Goal: Task Accomplishment & Management: Manage account settings

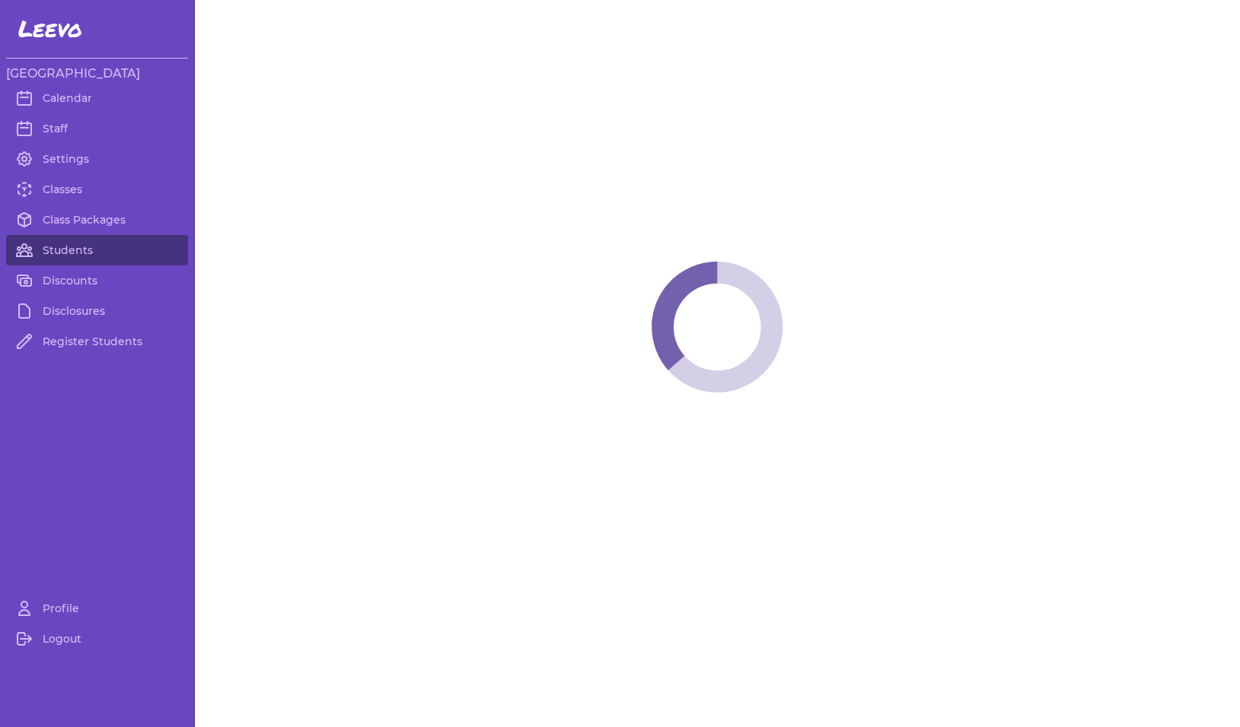
select select "MT"
select select "1"
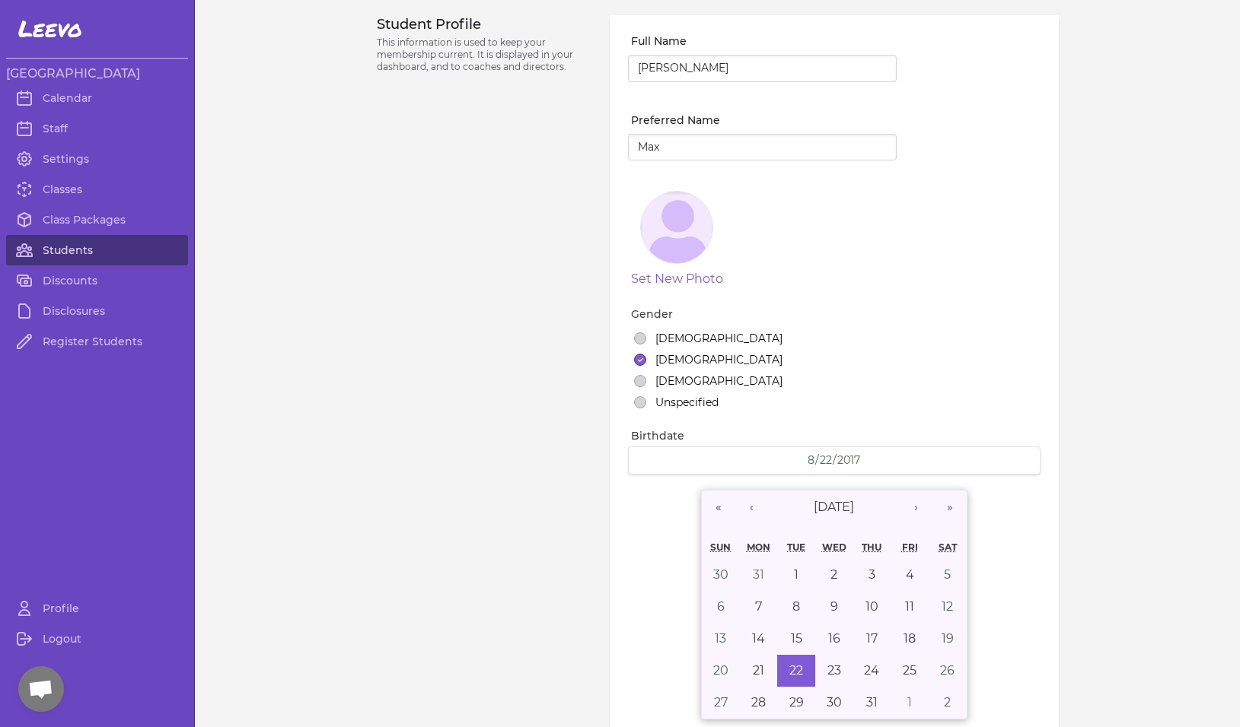
click at [62, 247] on link "Students" at bounding box center [97, 250] width 182 height 30
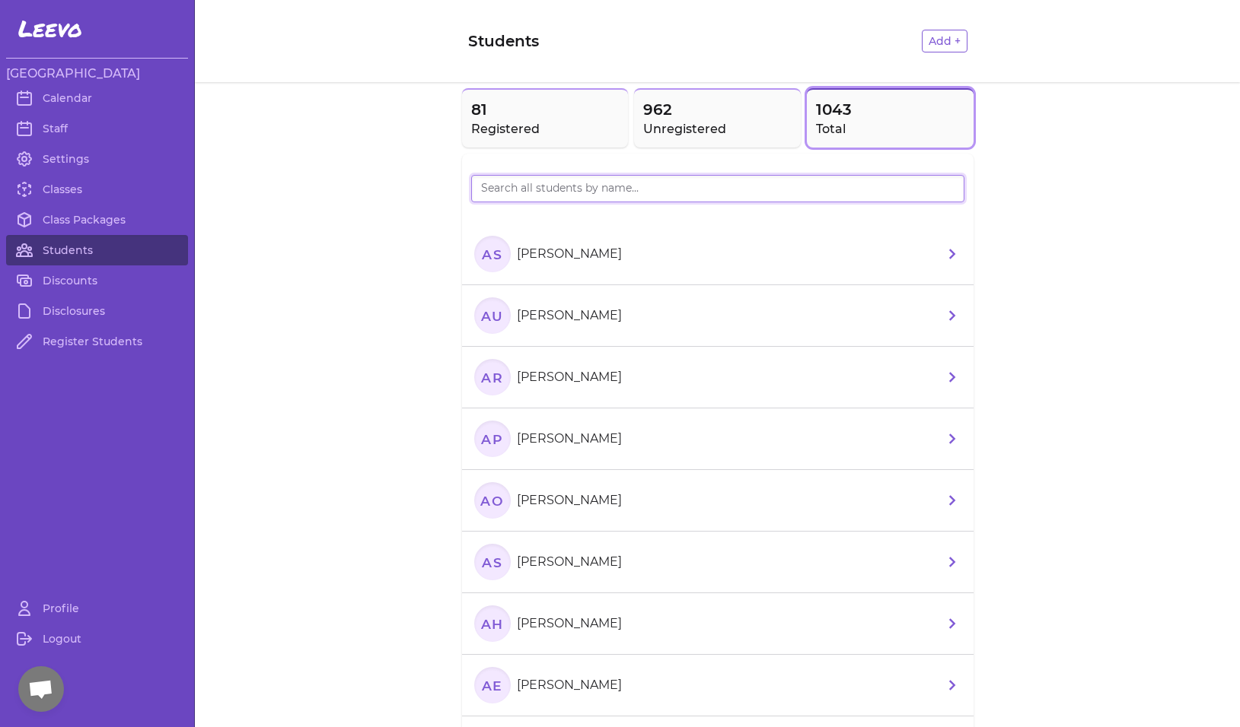
click at [569, 192] on input "search" at bounding box center [717, 188] width 493 height 27
type input "[PERSON_NAME]"
drag, startPoint x: 569, startPoint y: 192, endPoint x: 546, endPoint y: 128, distance: 68.1
click at [546, 128] on h2 "Registered" at bounding box center [545, 129] width 148 height 18
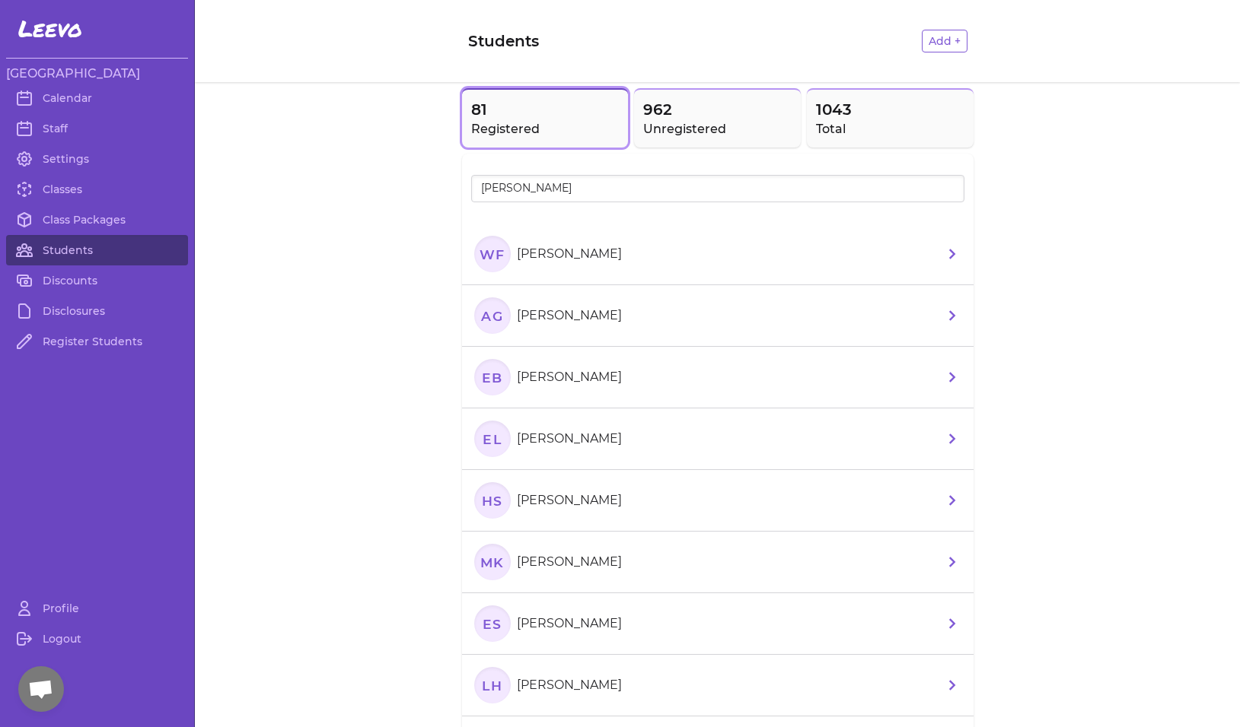
click at [482, 247] on icon "Wf" at bounding box center [492, 254] width 37 height 37
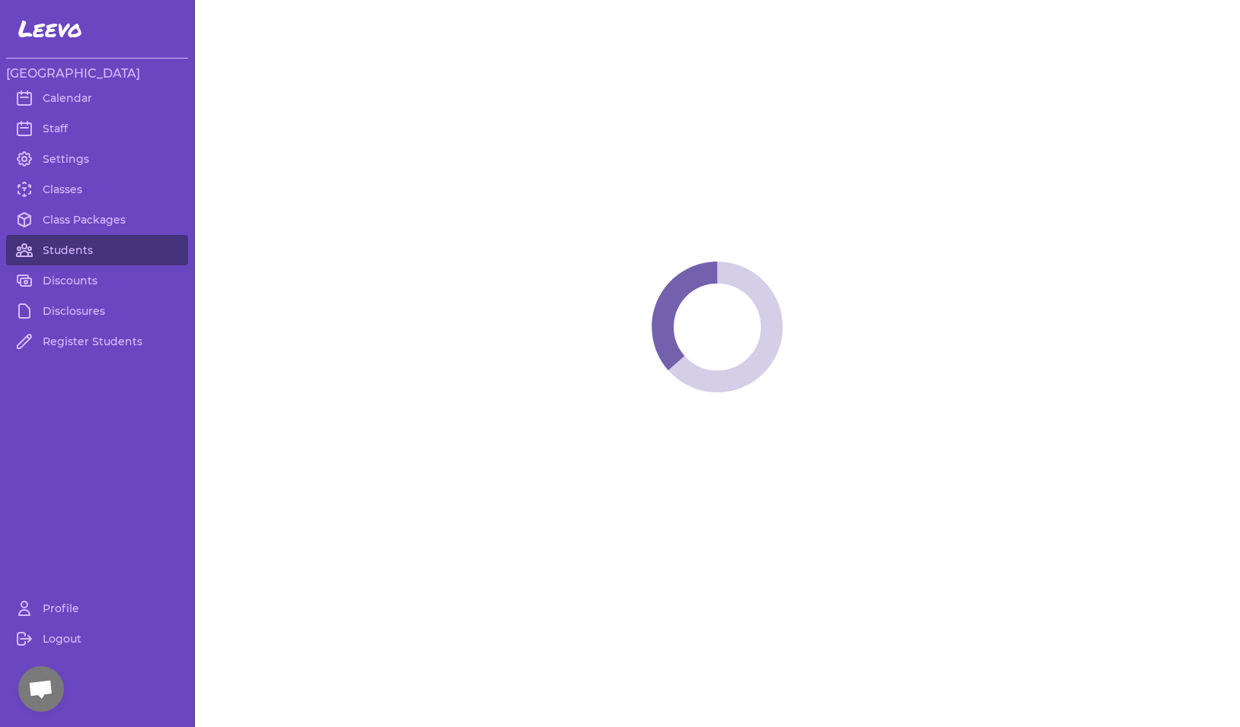
select select "MT"
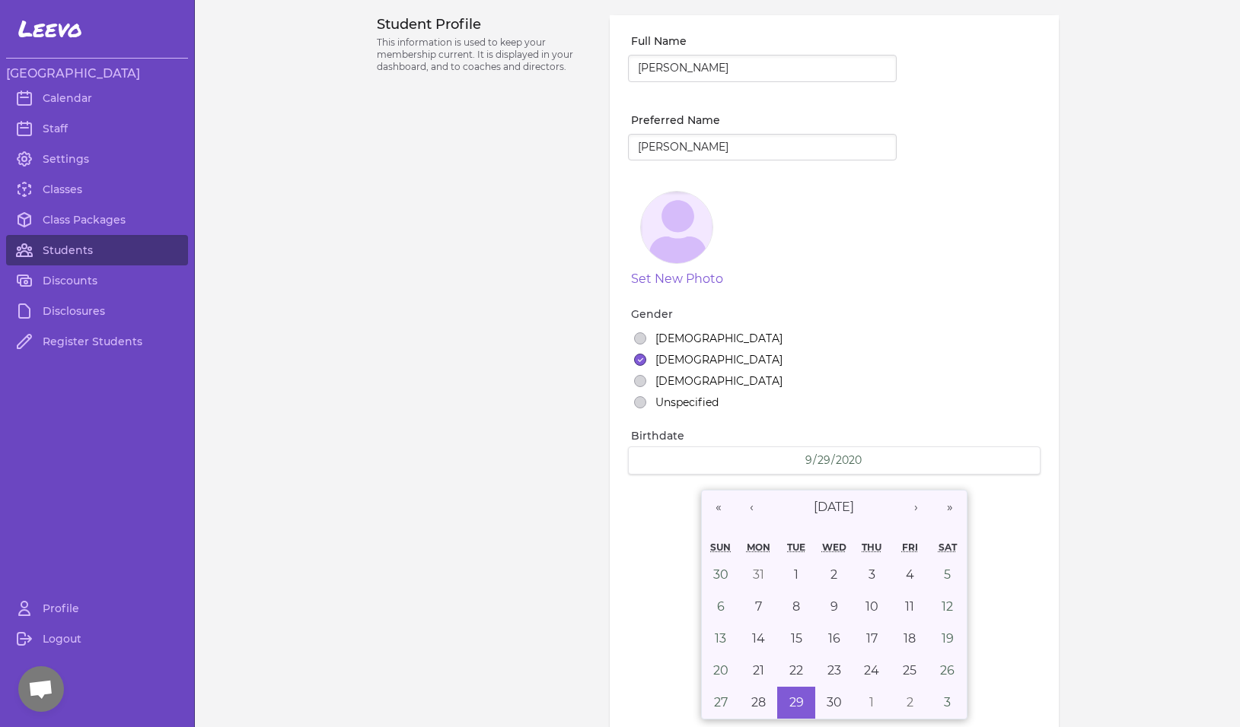
select select "1"
click at [51, 241] on link "Students" at bounding box center [97, 250] width 182 height 30
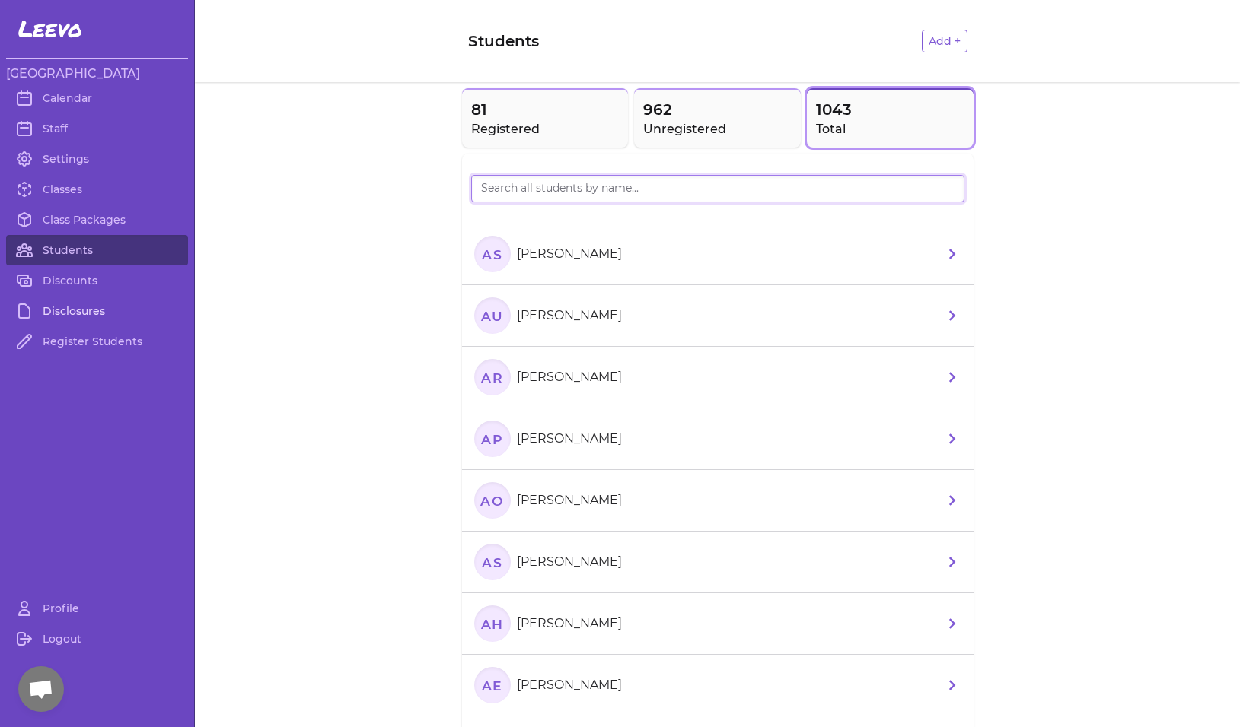
click at [498, 193] on input "search" at bounding box center [717, 188] width 493 height 27
type input "[PERSON_NAME]"
click at [530, 105] on span "81" at bounding box center [545, 109] width 148 height 21
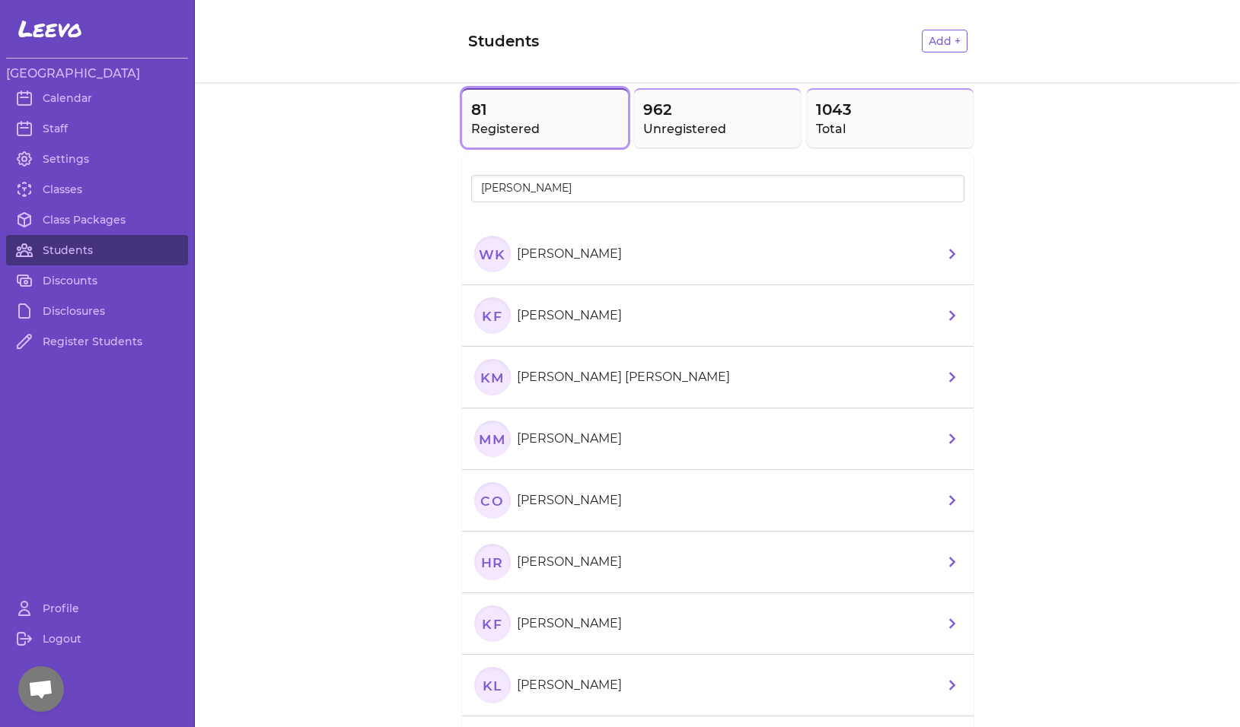
click at [479, 262] on text "WK" at bounding box center [491, 254] width 27 height 16
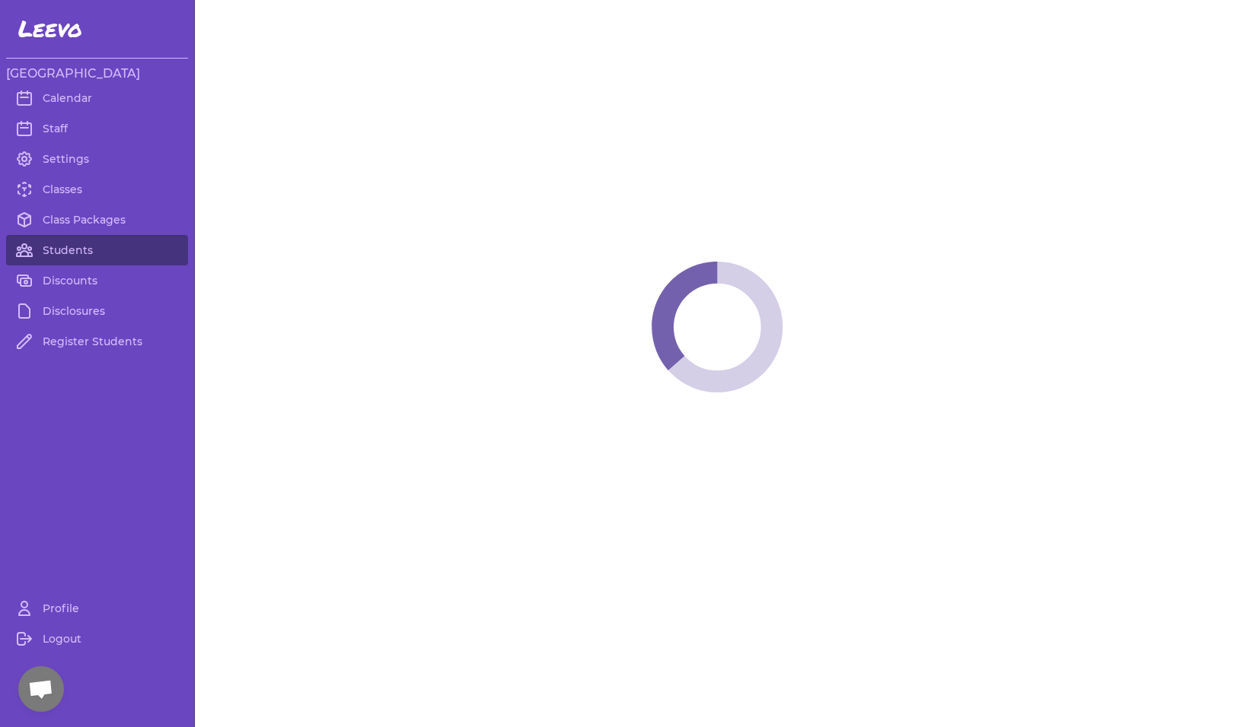
select select "MT"
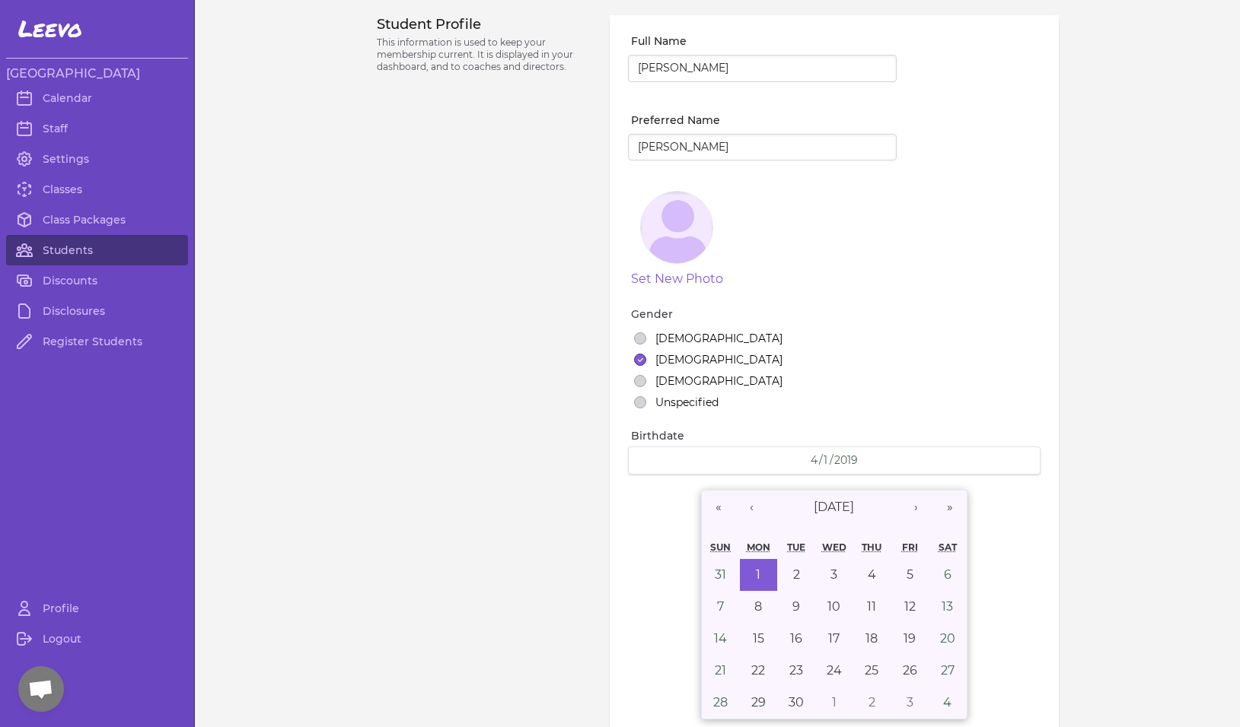
select select "2"
